Goal: Use online tool/utility: Use online tool/utility

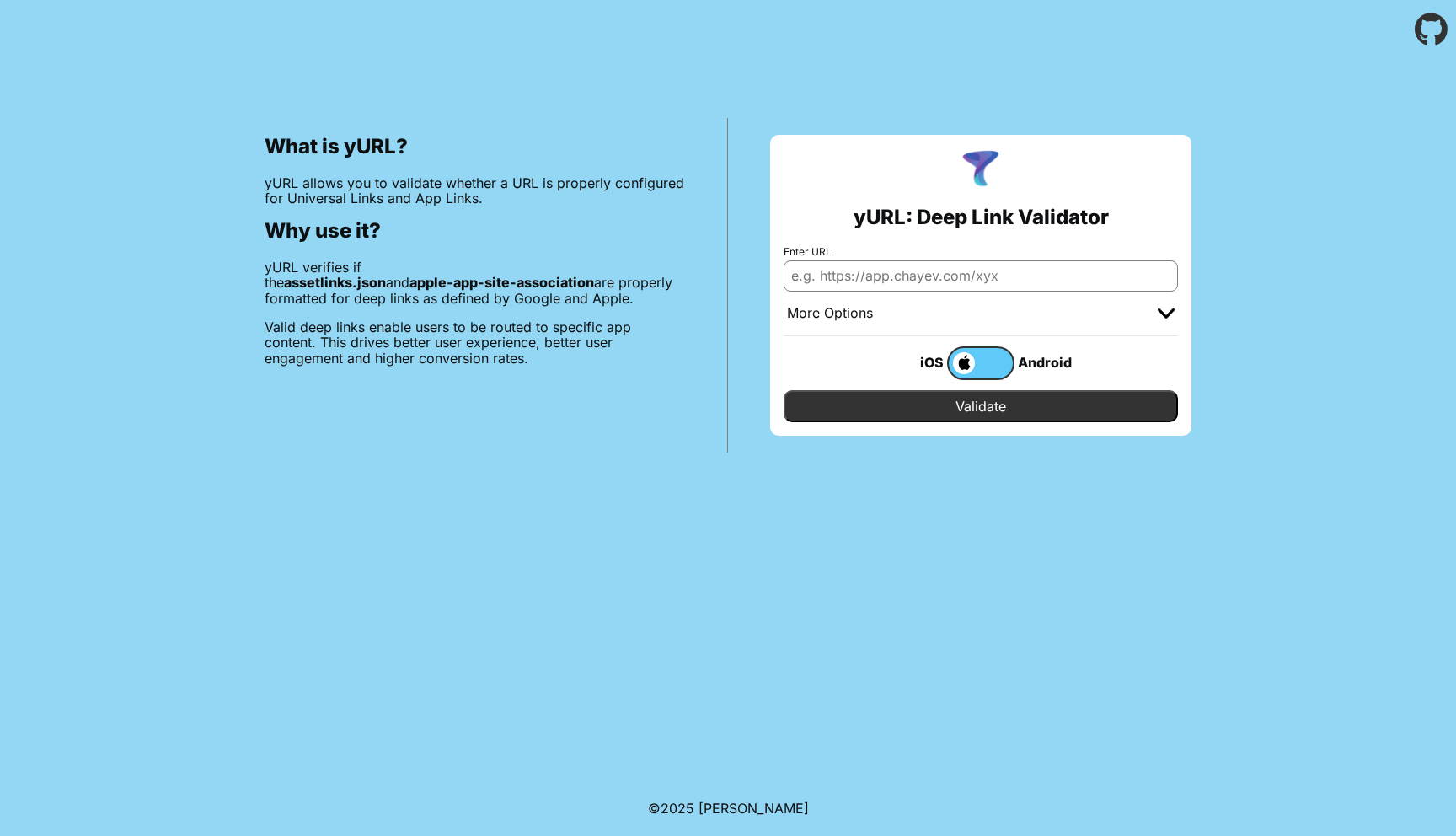
click at [939, 278] on input "Enter URL" at bounding box center [981, 275] width 394 height 30
paste input "market.yandex.ru"
type input "market.yandex.ru"
click at [721, 469] on body "What is yURL? yURL allows you to validate whether a URL is properly configured …" at bounding box center [728, 418] width 1456 height 836
click at [960, 408] on input "Validate" at bounding box center [981, 406] width 394 height 32
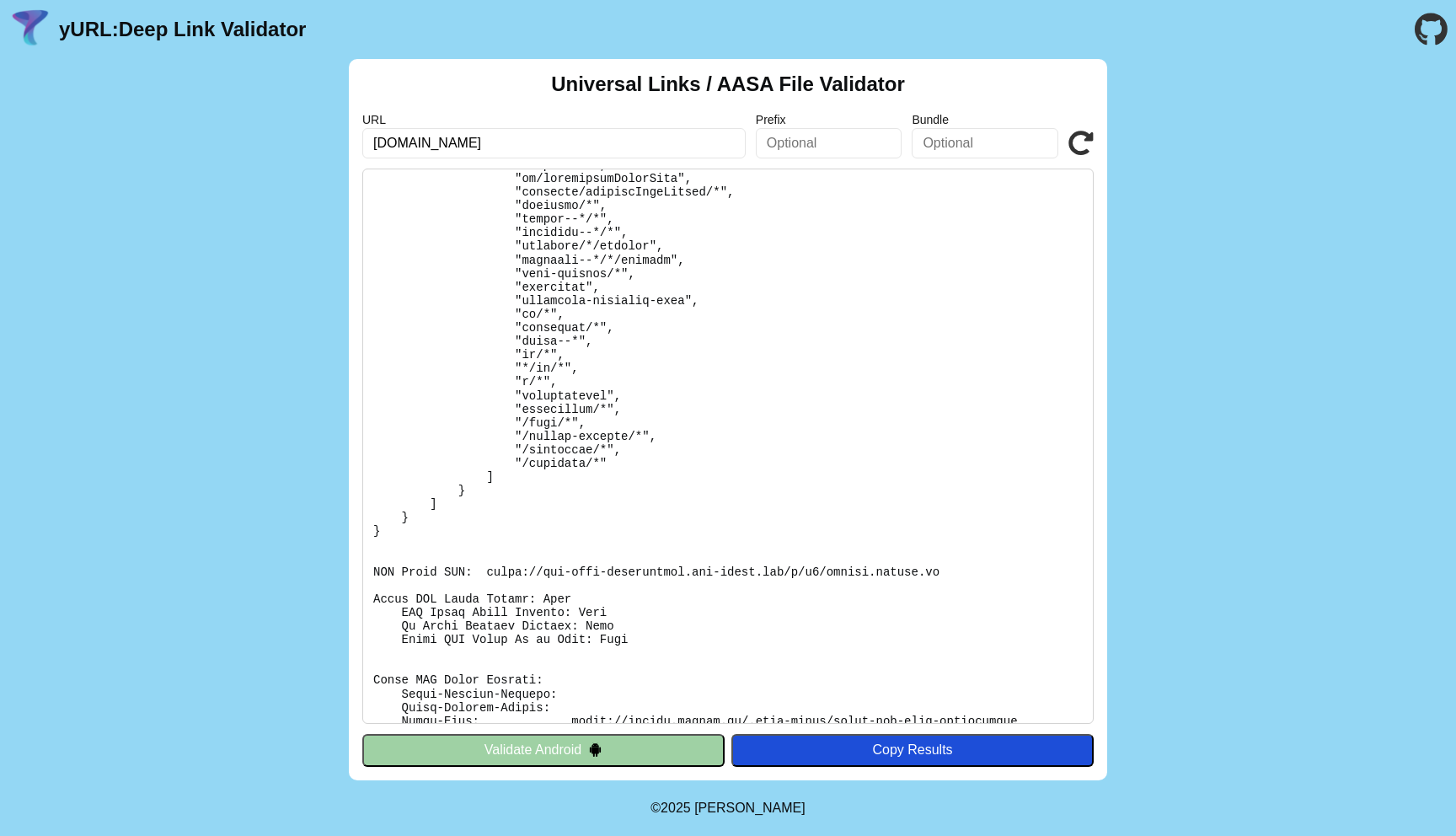
scroll to position [2478, 0]
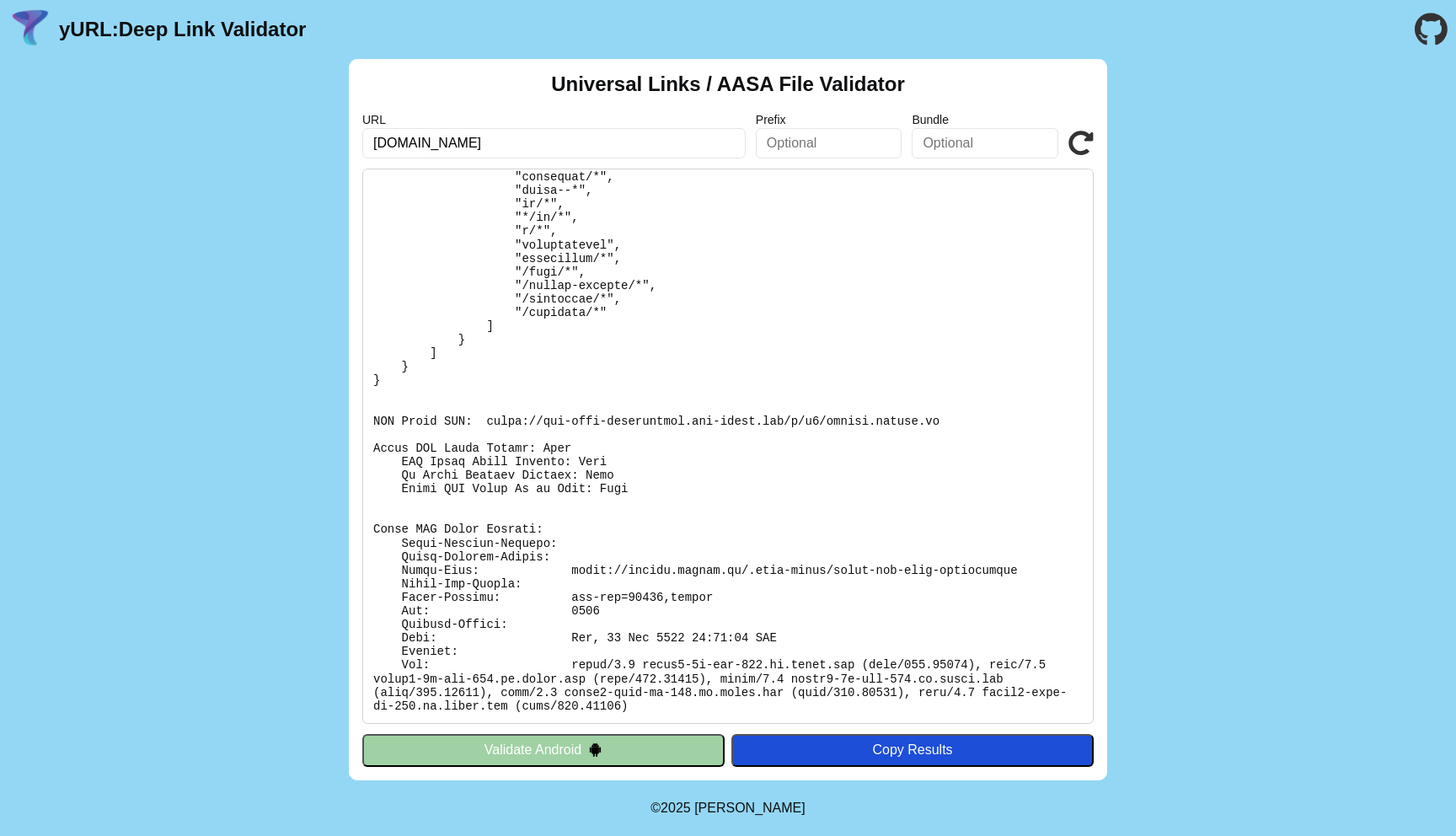
click at [541, 159] on div "Universal Links / AASA File Validator URL market.yandex.ru Prefix Bundle Valida…" at bounding box center [728, 420] width 759 height 721
click at [541, 146] on input "market.yandex.ru" at bounding box center [554, 143] width 383 height 30
type input "[DOMAIN_NAME]"
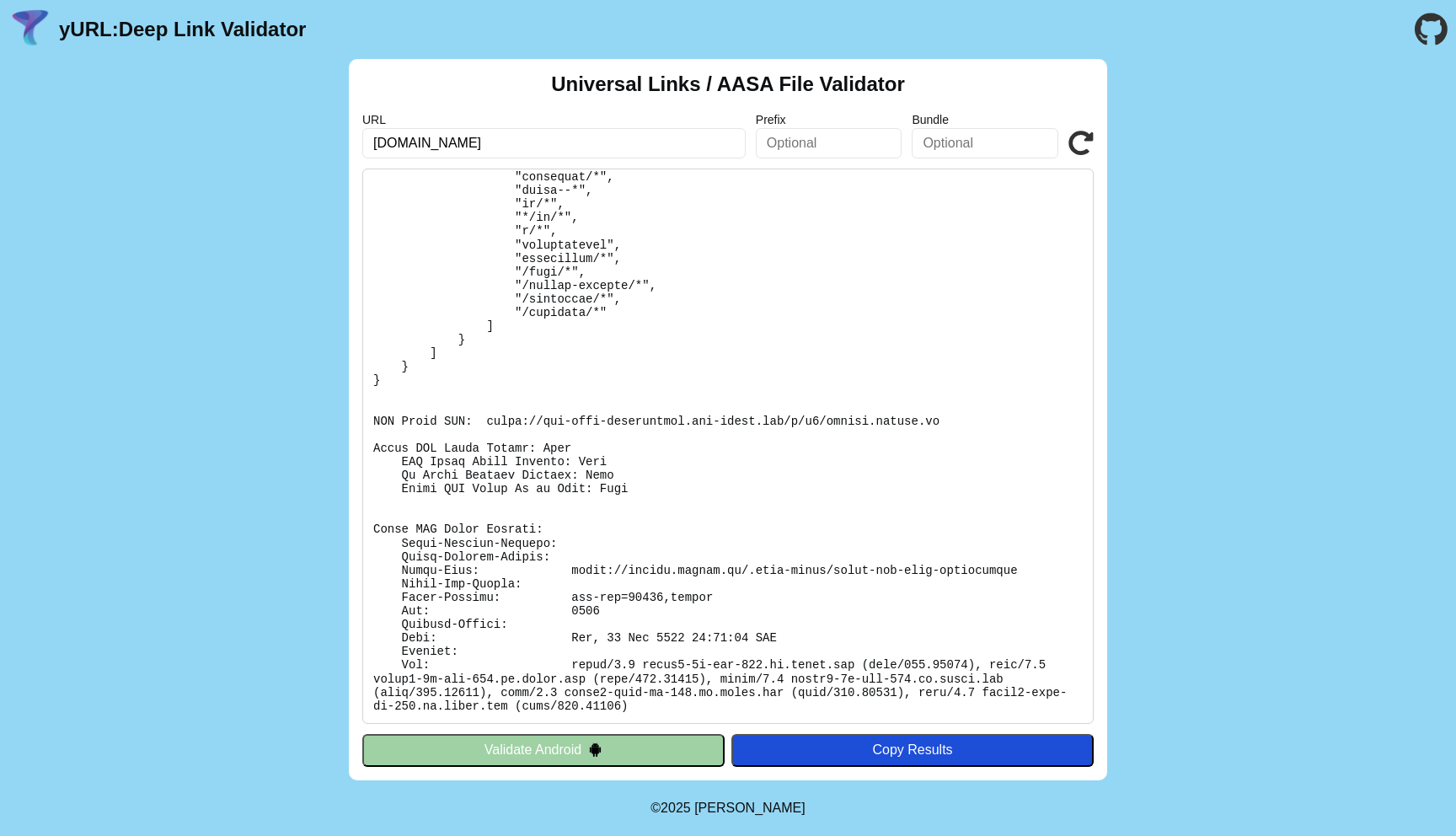
click button "Validate" at bounding box center [0, 0] width 0 height 0
